Goal: Information Seeking & Learning: Learn about a topic

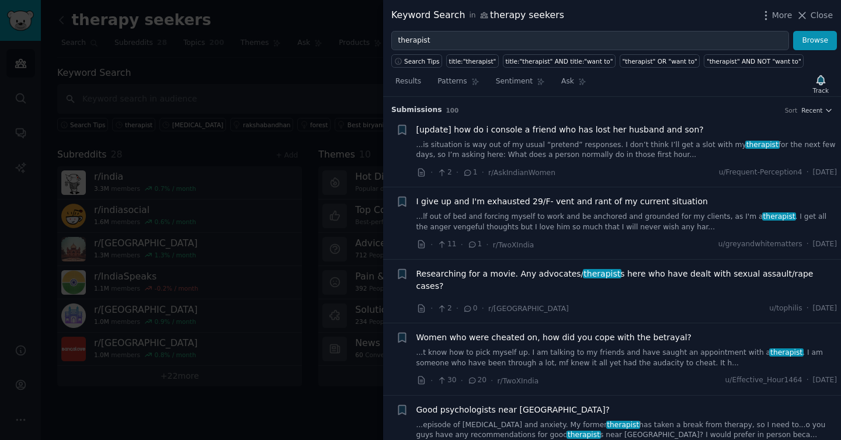
drag, startPoint x: 820, startPoint y: 13, endPoint x: 427, endPoint y: 32, distance: 393.0
click at [820, 13] on span "Close" at bounding box center [822, 15] width 22 height 12
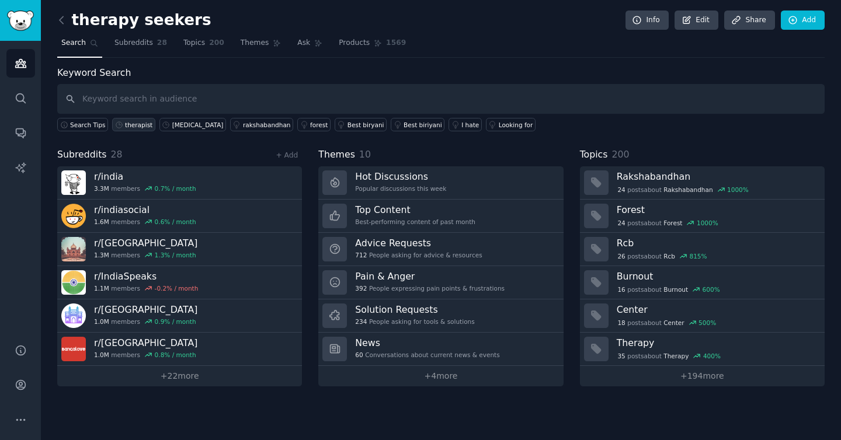
click at [131, 124] on div "therapist" at bounding box center [138, 125] width 27 height 8
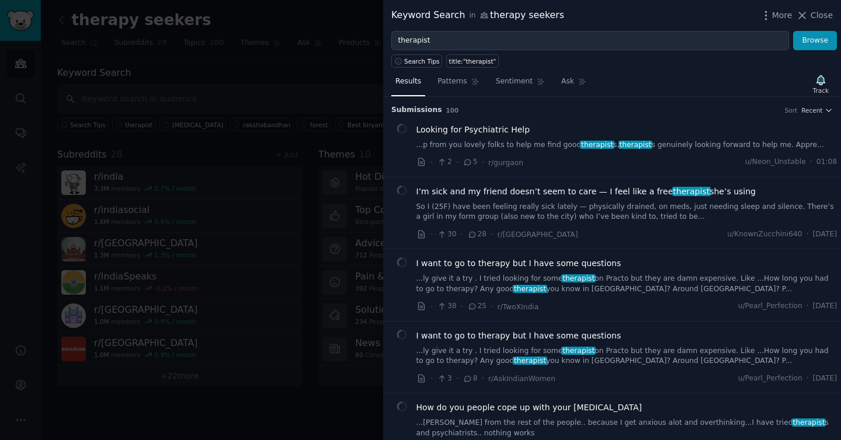
click at [534, 141] on link "...p from you lovely folks to help me find good therapist s, therapist s genuin…" at bounding box center [626, 145] width 421 height 11
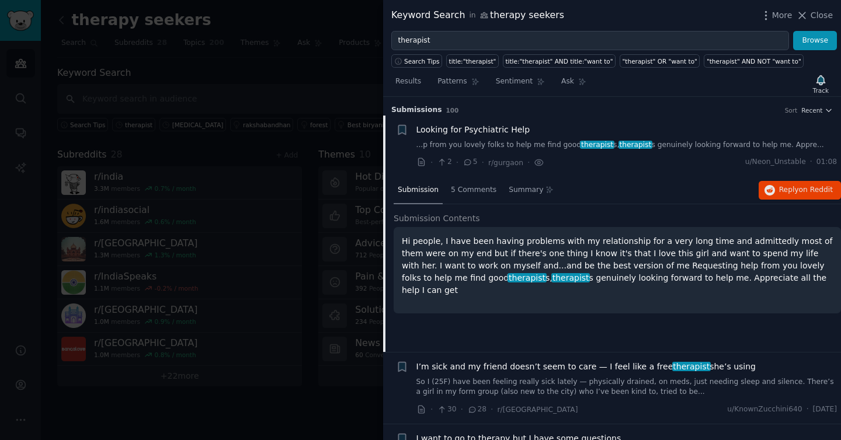
scroll to position [18, 0]
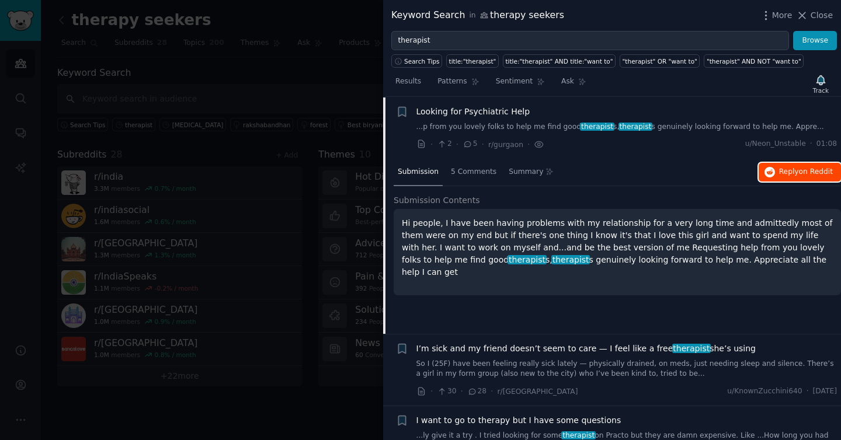
click at [761, 171] on button "Reply on Reddit" at bounding box center [800, 172] width 82 height 19
click at [560, 127] on link "...p from you lovely folks to help me find good therapist s, therapist s genuin…" at bounding box center [626, 127] width 421 height 11
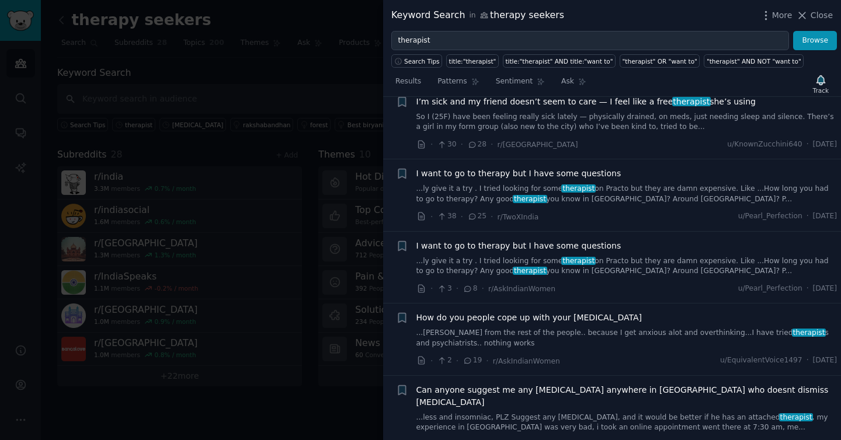
scroll to position [92, 0]
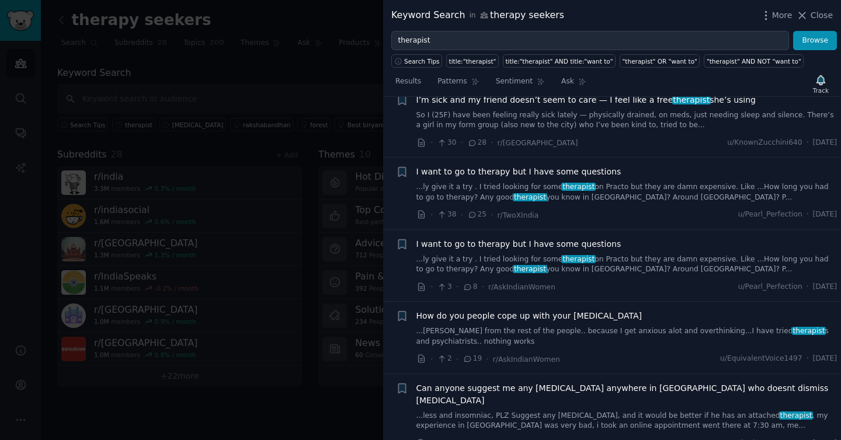
click at [494, 183] on link "...ly give it a try . I tried looking for some therapist on Practo but they are…" at bounding box center [626, 192] width 421 height 20
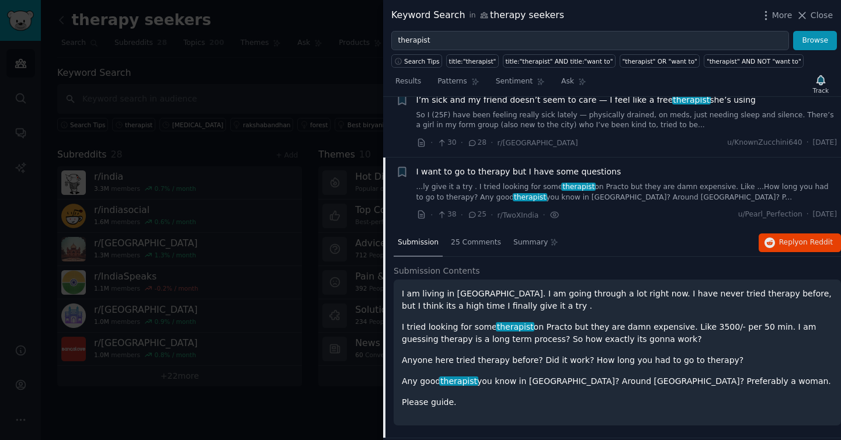
scroll to position [152, 0]
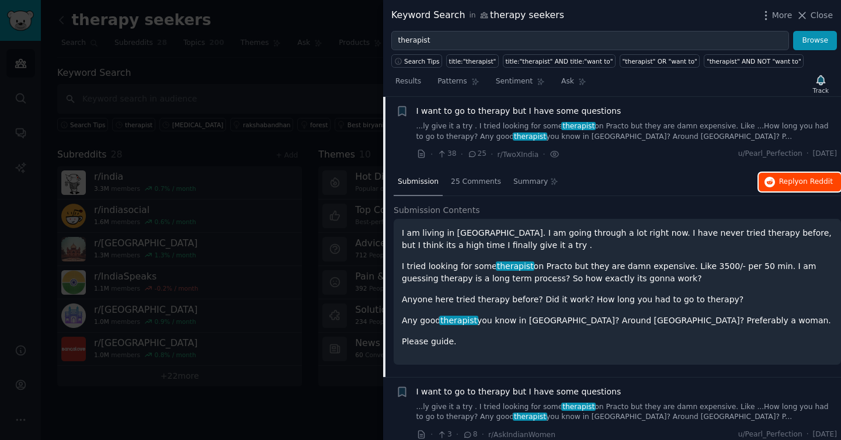
click at [810, 183] on span "on Reddit" at bounding box center [816, 182] width 34 height 8
click at [646, 137] on link "...ly give it a try . I tried looking for some therapist on Practo but they are…" at bounding box center [626, 132] width 421 height 20
